Goal: Task Accomplishment & Management: Complete application form

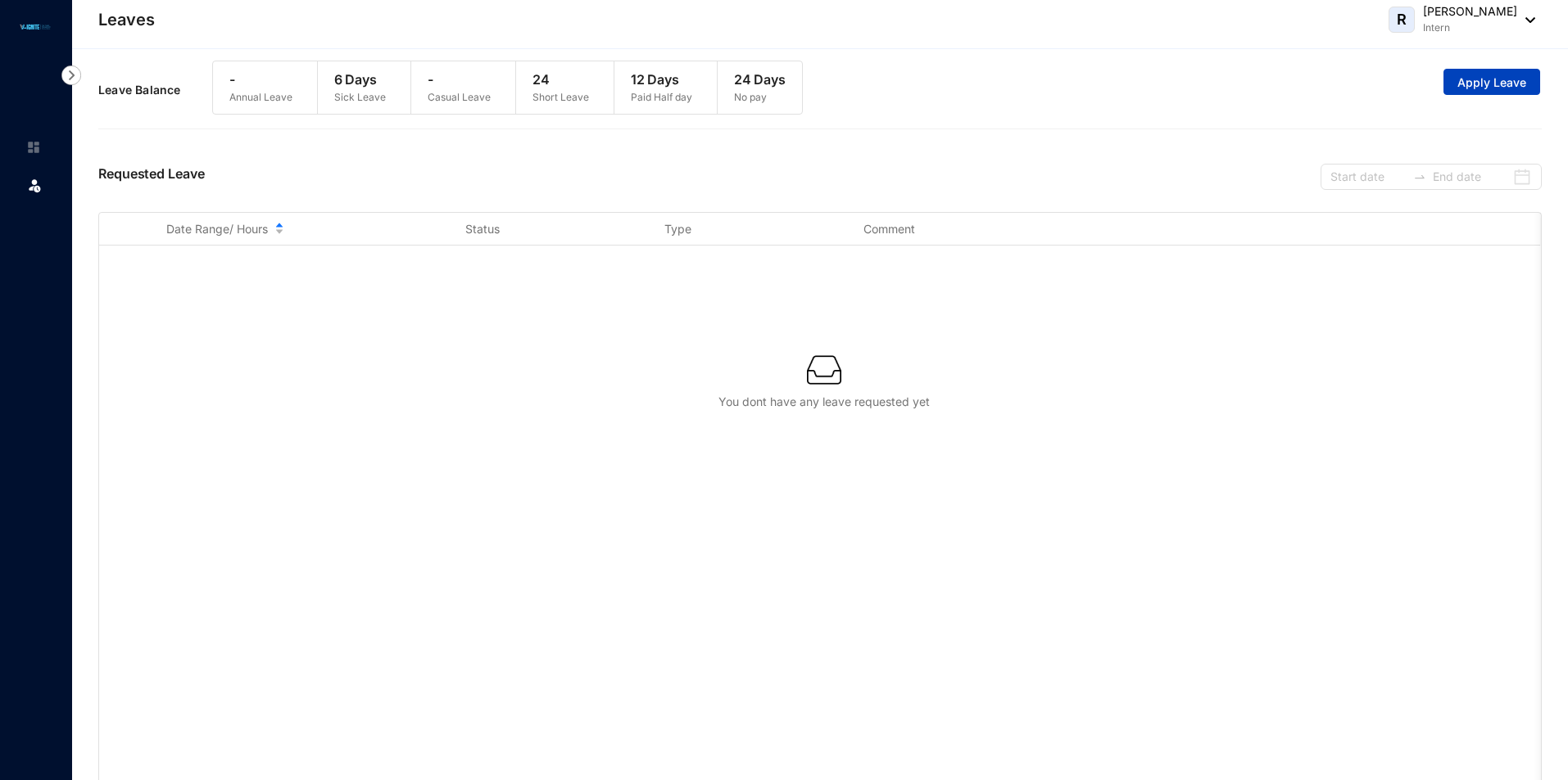
click at [1500, 79] on span "Apply Leave" at bounding box center [1491, 82] width 69 height 16
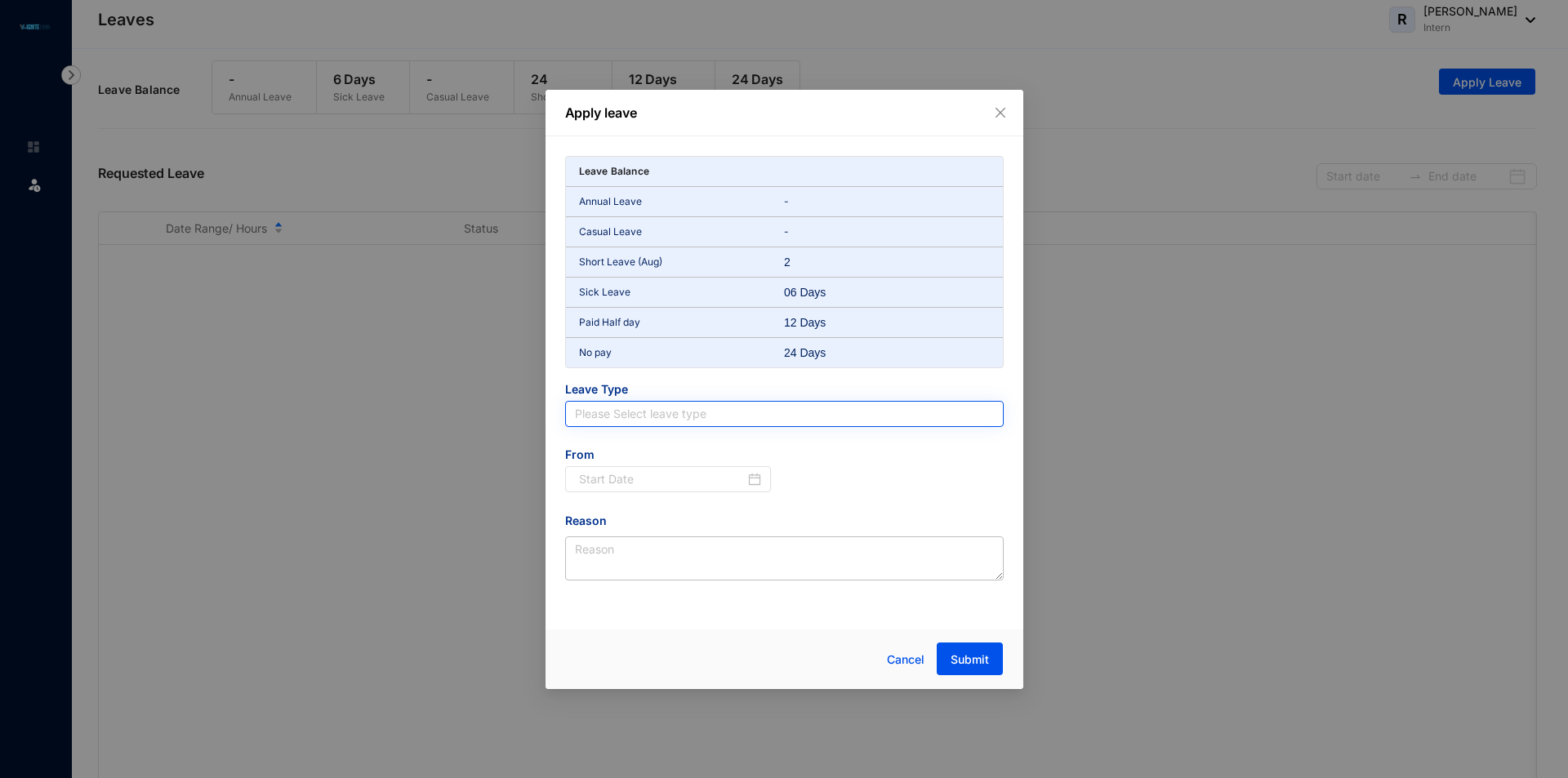
click at [649, 416] on input "search" at bounding box center [785, 414] width 419 height 24
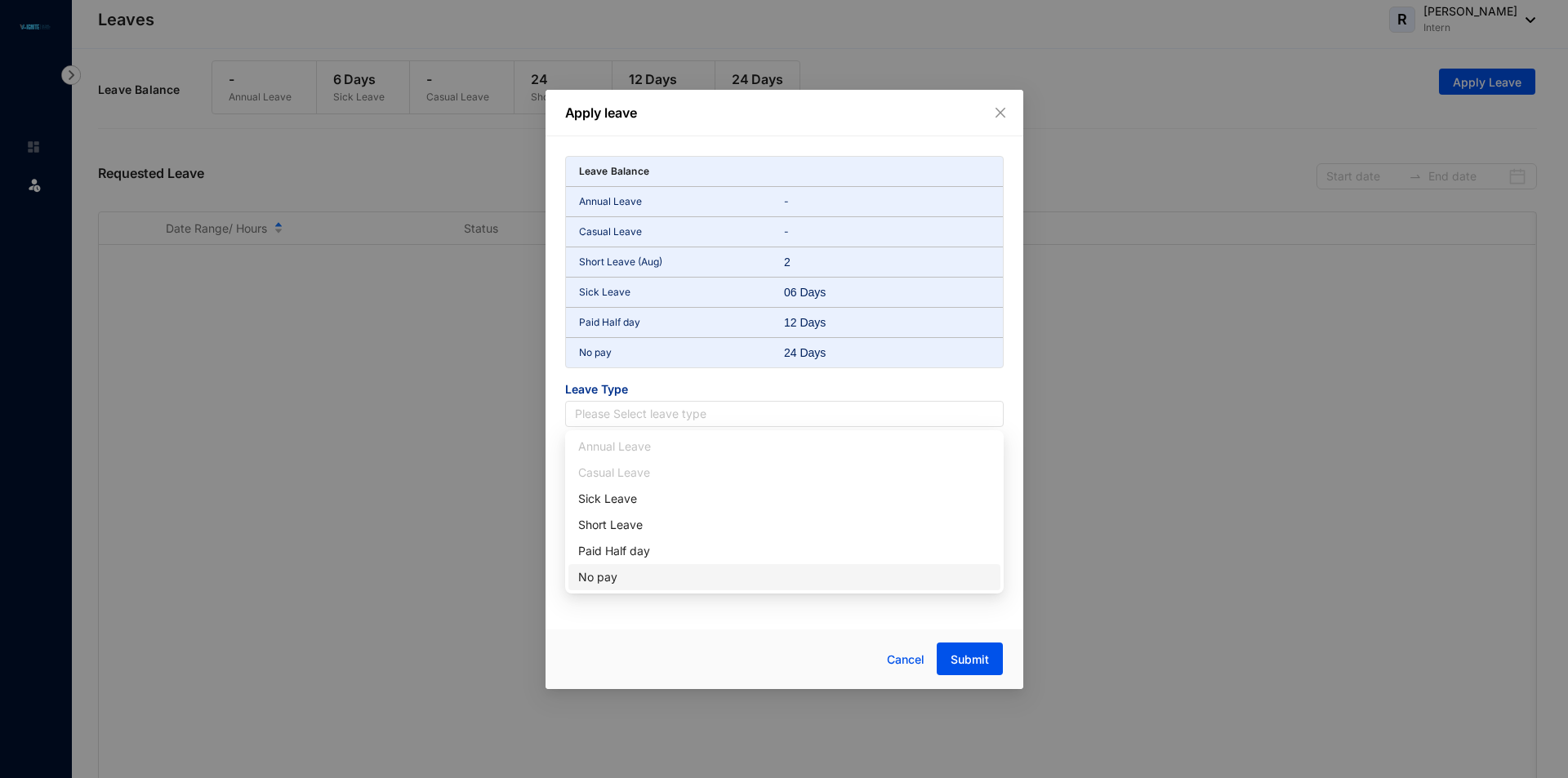
click at [607, 574] on div "No pay" at bounding box center [784, 577] width 412 height 18
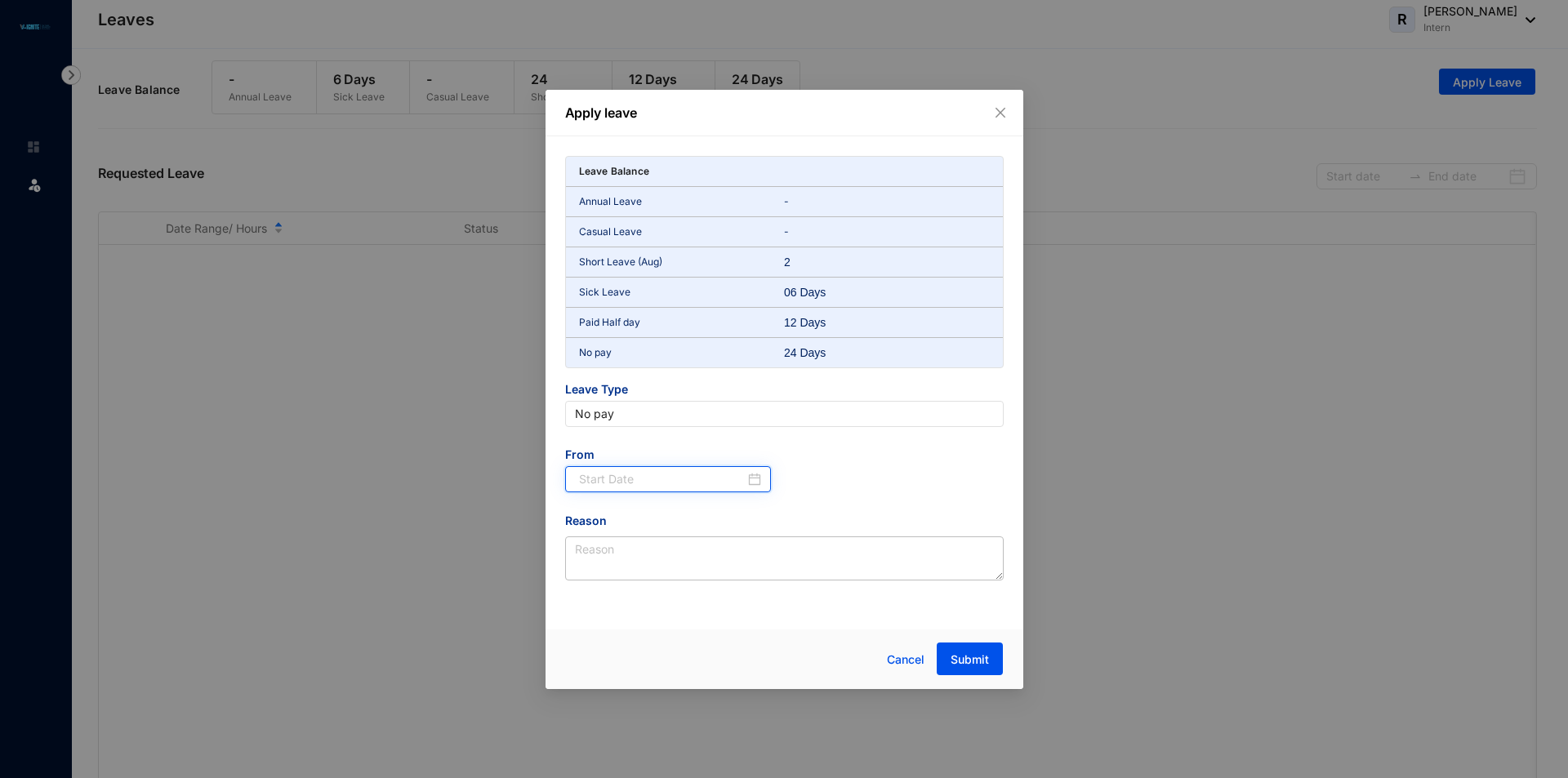
click at [641, 486] on input at bounding box center [662, 479] width 167 height 18
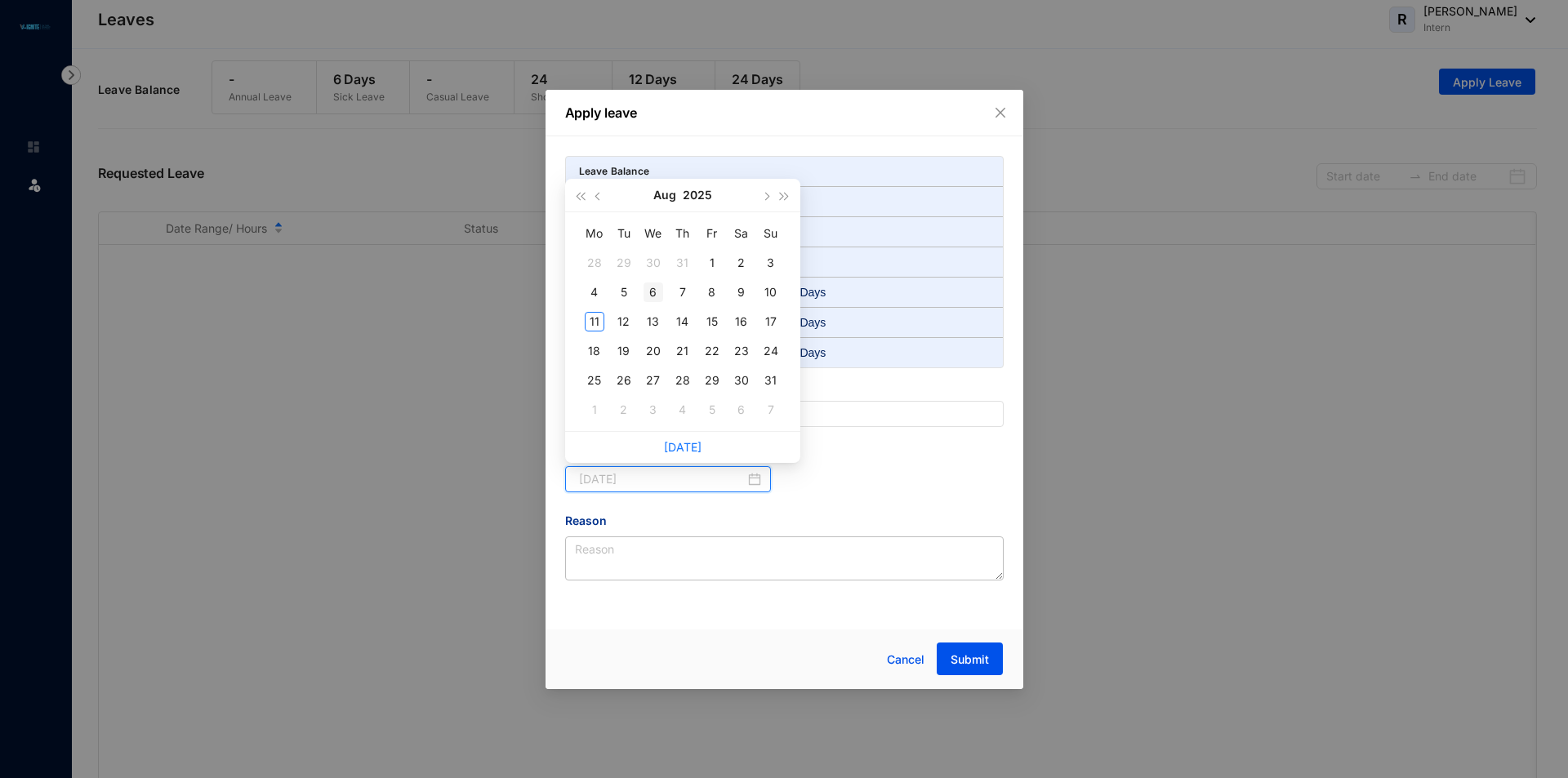
type input "[DATE]"
click at [662, 291] on div "6" at bounding box center [653, 292] width 19 height 19
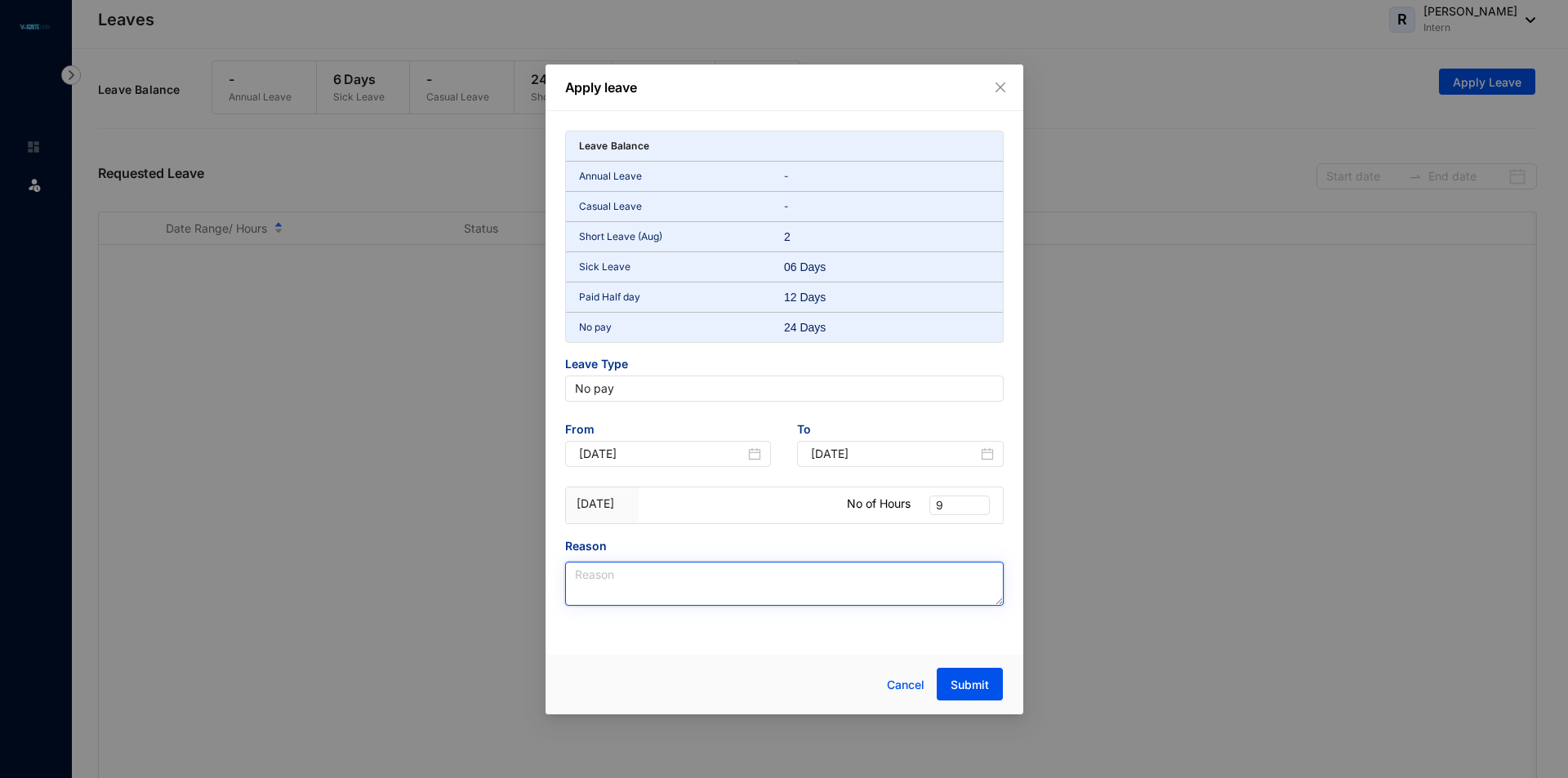
click at [681, 575] on textarea "Reason" at bounding box center [784, 584] width 438 height 44
click at [968, 499] on span "9" at bounding box center [960, 505] width 47 height 18
type textarea "To Apply Leaving At School"
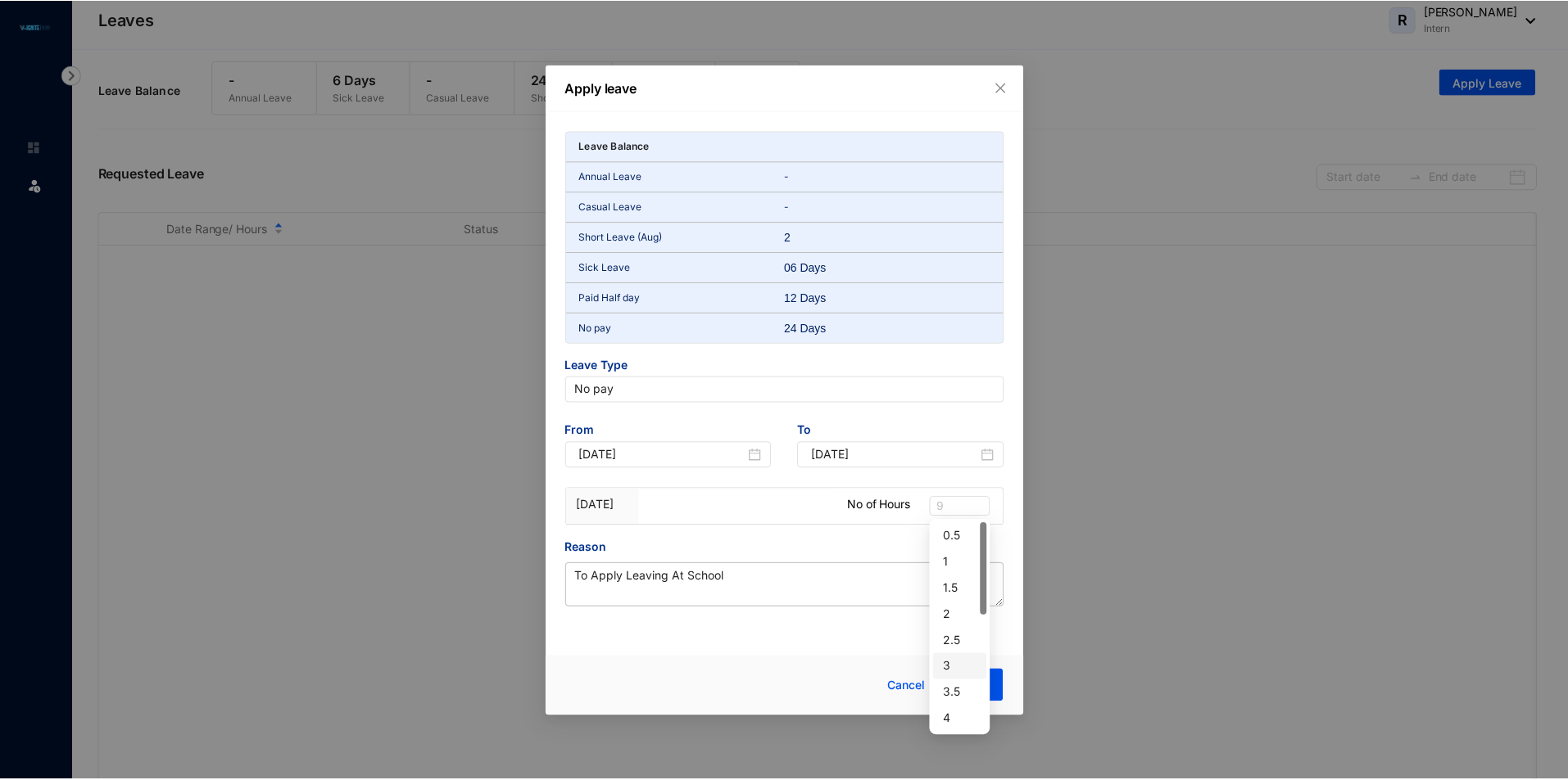
scroll to position [262, 0]
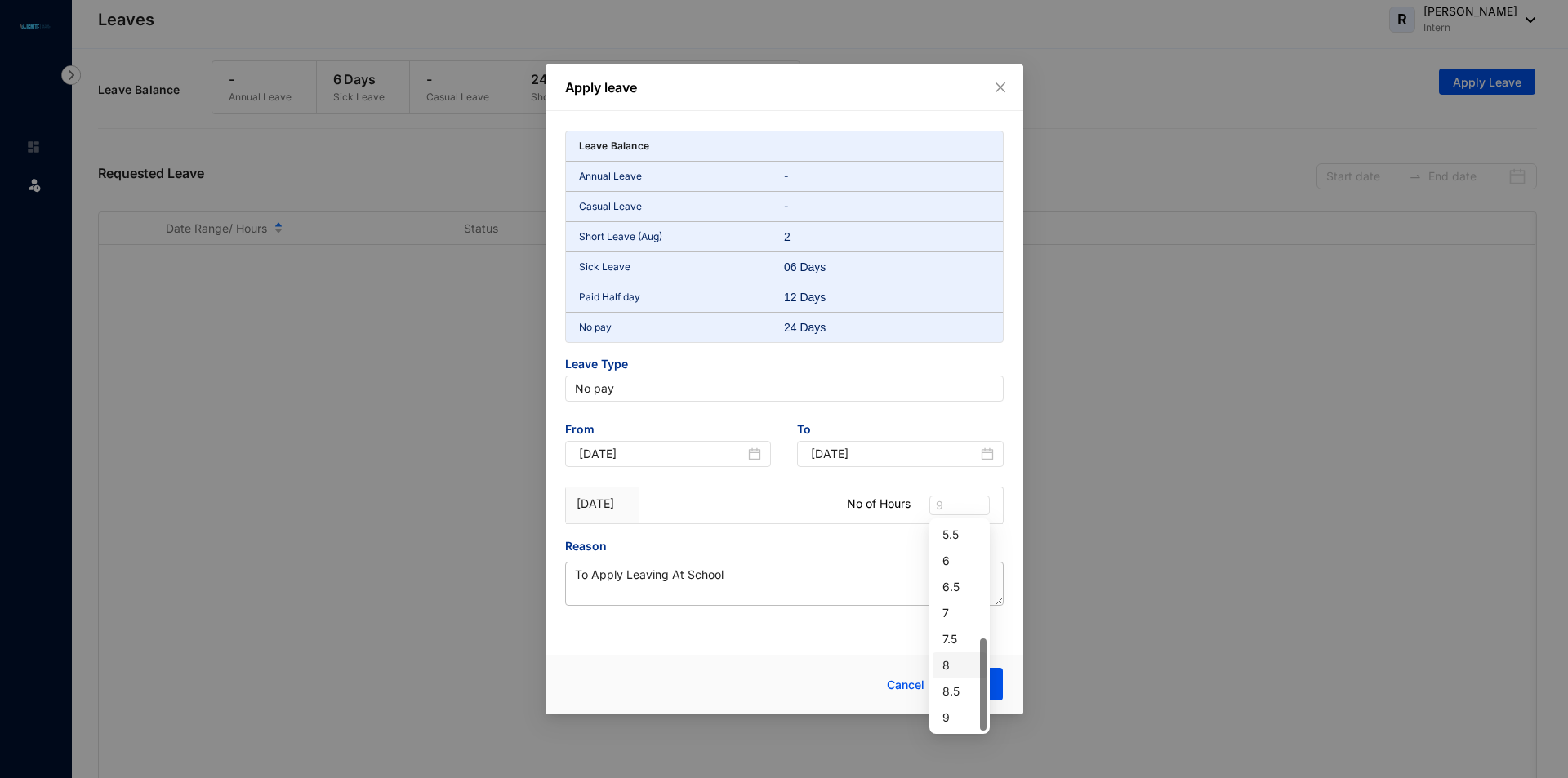
click at [950, 657] on div "8" at bounding box center [960, 665] width 34 height 18
click at [960, 505] on span "8" at bounding box center [960, 505] width 47 height 18
click at [960, 713] on div "9" at bounding box center [960, 717] width 34 height 18
click at [968, 675] on button "Submit" at bounding box center [970, 684] width 66 height 33
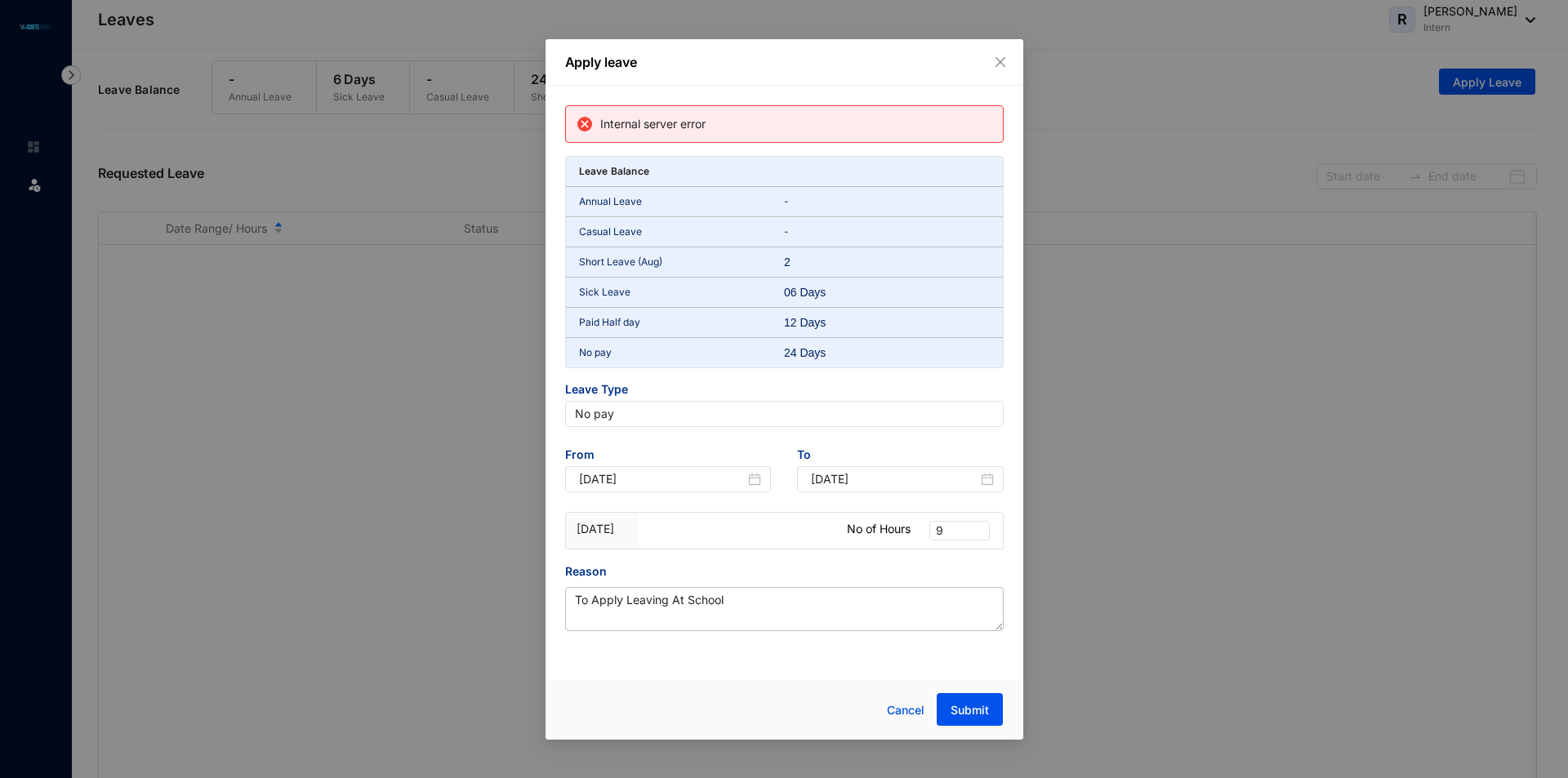
click at [345, 233] on div "Apply leave Internal server error Leave Balance Annual Leave - Casual Leave - S…" at bounding box center [784, 389] width 1568 height 778
